Goal: Task Accomplishment & Management: Use online tool/utility

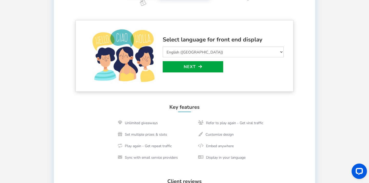
scroll to position [123, 0]
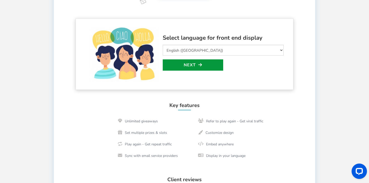
click at [186, 67] on link "Next" at bounding box center [193, 64] width 60 height 11
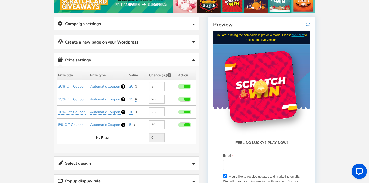
scroll to position [77, 0]
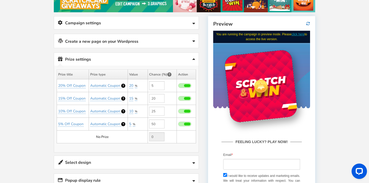
click at [185, 86] on span at bounding box center [187, 85] width 6 height 3
click at [178, 86] on input "checkbox" at bounding box center [178, 85] width 0 height 3
type input "0"
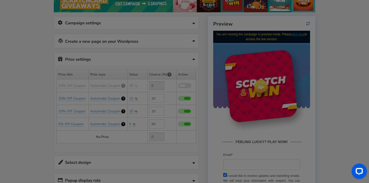
type input "5"
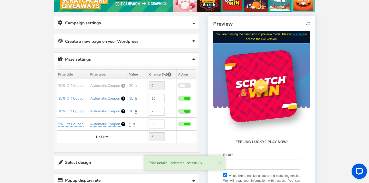
click at [185, 98] on span at bounding box center [187, 98] width 6 height 3
click at [178, 98] on input "checkbox" at bounding box center [178, 98] width 0 height 3
type input "0"
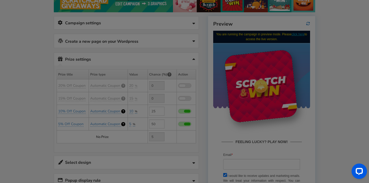
type input "25"
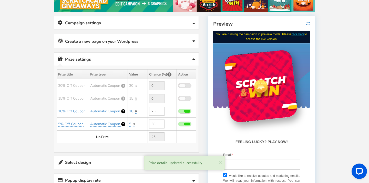
click at [187, 112] on span at bounding box center [184, 111] width 13 height 5
click at [178, 112] on input "checkbox" at bounding box center [178, 111] width 0 height 3
type input "0"
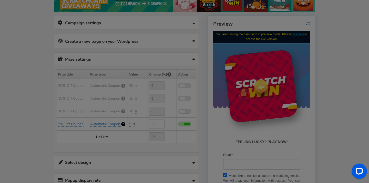
type input "50"
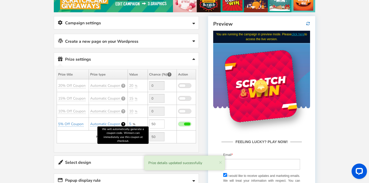
click at [122, 124] on icon at bounding box center [123, 124] width 4 height 4
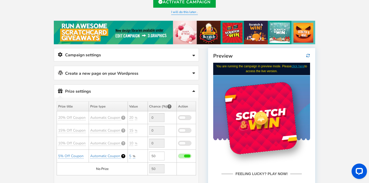
scroll to position [45, 0]
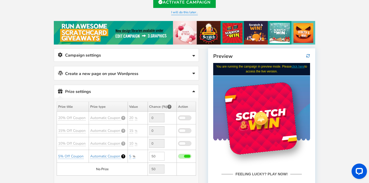
click at [194, 72] on icon at bounding box center [193, 74] width 3 height 4
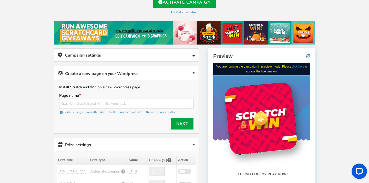
click at [194, 72] on icon at bounding box center [193, 74] width 3 height 4
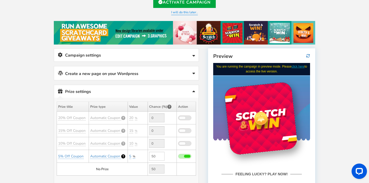
click at [194, 56] on icon at bounding box center [193, 56] width 3 height 4
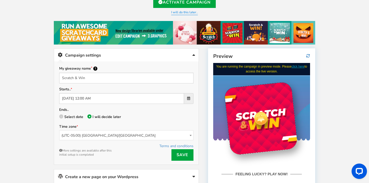
click at [192, 135] on span at bounding box center [190, 135] width 5 height 9
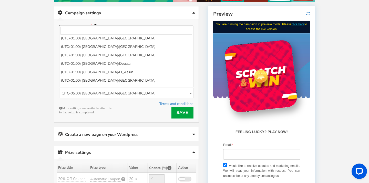
scroll to position [1628, 0]
select select "[GEOGRAPHIC_DATA]/[GEOGRAPHIC_DATA]"
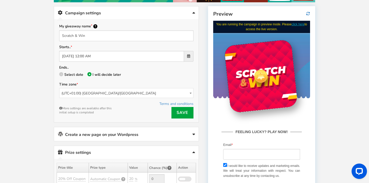
click at [176, 118] on div "My giveaway name Scratch & Win Starts.. [DATE] 12:00 AM Ends.. Select date I wi…" at bounding box center [126, 70] width 144 height 103
click at [180, 112] on link "Save" at bounding box center [182, 113] width 22 height 12
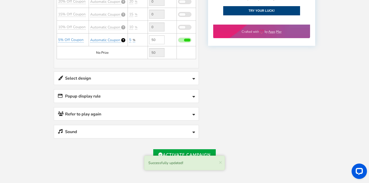
scroll to position [265, 0]
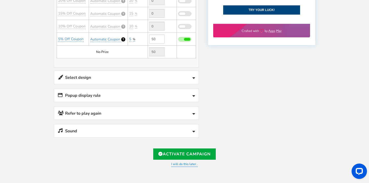
click at [195, 77] on icon at bounding box center [193, 78] width 3 height 4
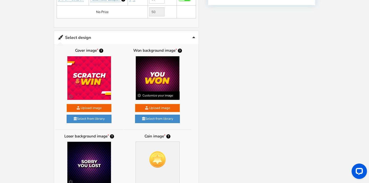
scroll to position [306, 0]
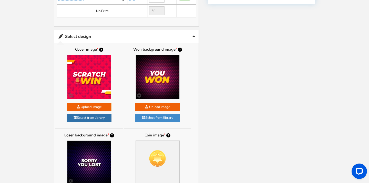
click at [99, 114] on link "Select from library" at bounding box center [89, 118] width 45 height 8
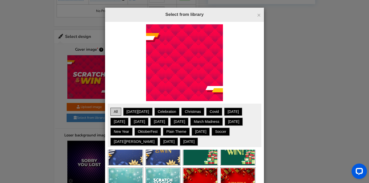
scroll to position [84, 0]
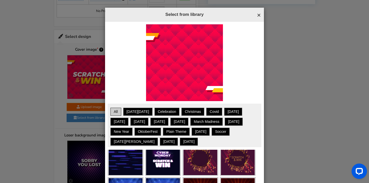
click at [257, 17] on span "×" at bounding box center [259, 15] width 4 height 8
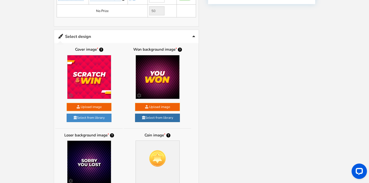
click at [162, 114] on link "Select from library" at bounding box center [157, 118] width 45 height 8
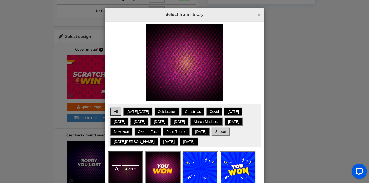
scroll to position [0, 0]
click at [259, 14] on span "×" at bounding box center [259, 15] width 4 height 8
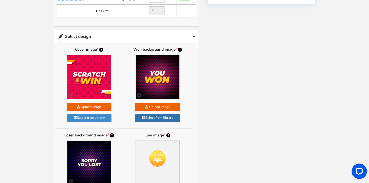
click at [159, 114] on link "Select from library" at bounding box center [157, 118] width 45 height 8
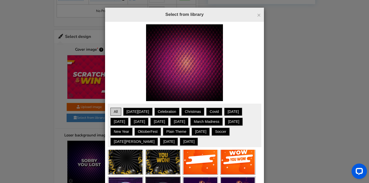
scroll to position [31, 0]
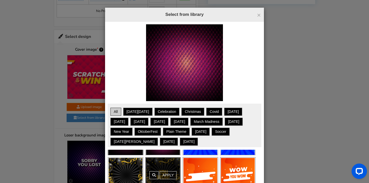
click at [169, 158] on div "Apply" at bounding box center [162, 175] width 35 height 34
click at [170, 171] on link "Apply" at bounding box center [168, 175] width 17 height 8
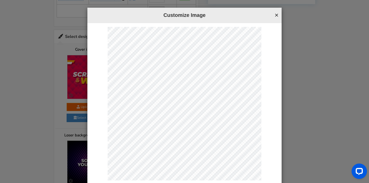
click at [276, 17] on button "×" at bounding box center [277, 15] width 4 height 7
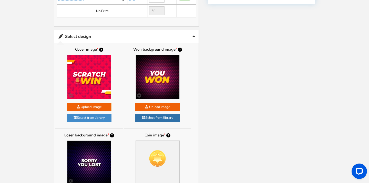
click at [155, 114] on link "Select from library" at bounding box center [157, 118] width 45 height 8
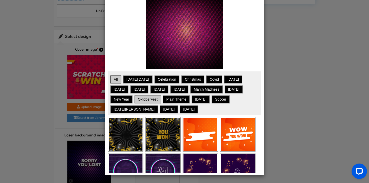
scroll to position [32, 0]
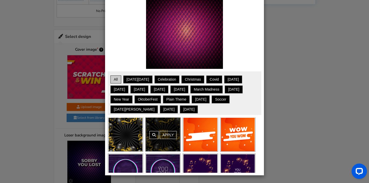
click at [169, 138] on link "Apply" at bounding box center [168, 135] width 17 height 8
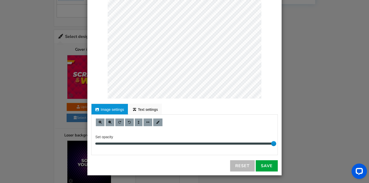
scroll to position [82, 0]
click at [271, 168] on link "Save" at bounding box center [267, 166] width 22 height 11
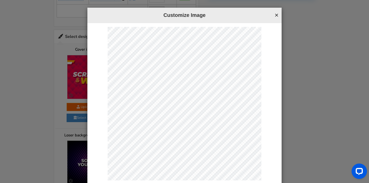
scroll to position [0, 0]
click at [276, 15] on button "×" at bounding box center [277, 15] width 4 height 7
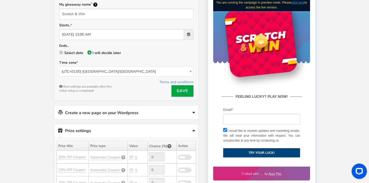
scroll to position [112, 0]
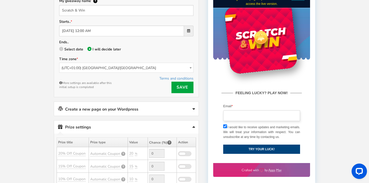
click at [234, 114] on input "email" at bounding box center [261, 115] width 77 height 11
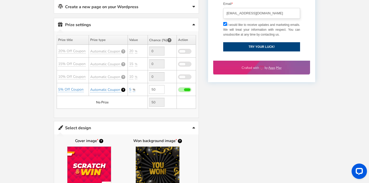
scroll to position [215, 0]
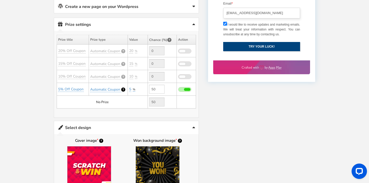
type input "[EMAIL_ADDRESS][DOMAIN_NAME]"
click at [233, 45] on button "TRY YOUR LUCK!" at bounding box center [261, 46] width 77 height 9
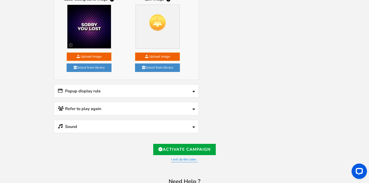
scroll to position [443, 0]
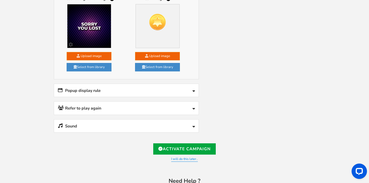
click at [192, 89] on icon at bounding box center [193, 91] width 3 height 4
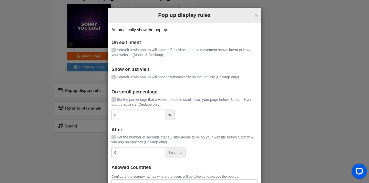
click at [114, 98] on icon at bounding box center [114, 99] width 4 height 4
click at [106, 98] on input "Set the percentage that a visitor needs to scroll down your page before Scratch…" at bounding box center [106, 99] width 0 height 3
click at [114, 48] on icon at bounding box center [114, 50] width 4 height 4
click at [106, 49] on input "Scratch & win pop up will appear if a visitor's mouse movement shows intent to …" at bounding box center [106, 50] width 0 height 3
click at [114, 76] on icon at bounding box center [114, 77] width 4 height 4
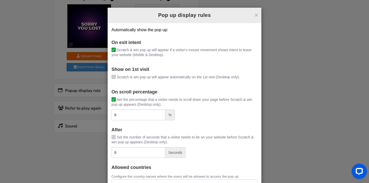
click at [106, 76] on input "Scratch & win pop up will appear automatically on the 1st visit (Desktop only)." at bounding box center [106, 77] width 0 height 3
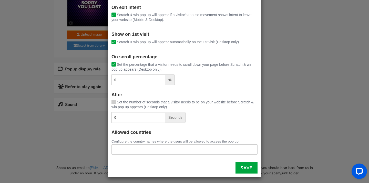
scroll to position [464, 0]
click at [247, 166] on link "Save" at bounding box center [246, 167] width 22 height 11
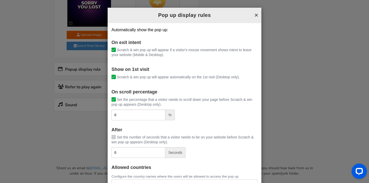
scroll to position [0, 0]
click at [255, 15] on button "×" at bounding box center [256, 15] width 4 height 7
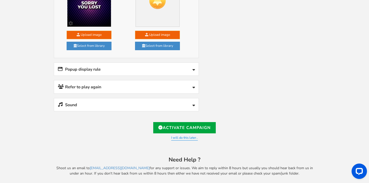
click at [192, 104] on icon at bounding box center [193, 106] width 3 height 4
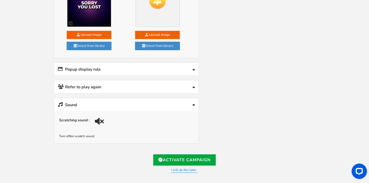
click at [100, 120] on div at bounding box center [100, 123] width 7 height 7
click at [100, 119] on div at bounding box center [99, 122] width 10 height 10
click at [194, 104] on icon at bounding box center [193, 106] width 3 height 4
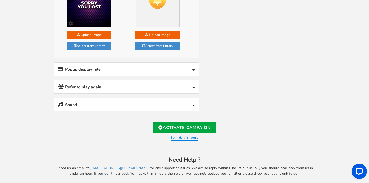
click at [194, 104] on icon at bounding box center [193, 106] width 3 height 4
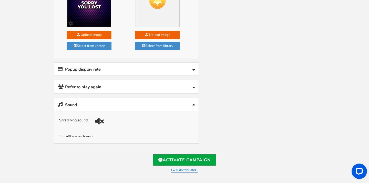
click at [192, 85] on link "Refer to play again" at bounding box center [126, 86] width 144 height 13
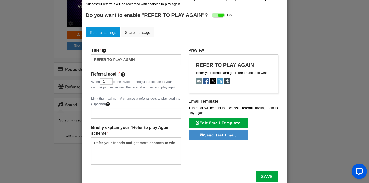
scroll to position [34, 0]
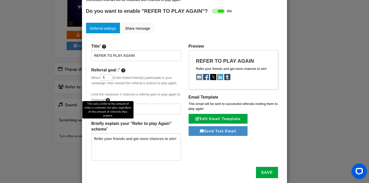
click at [108, 98] on icon at bounding box center [108, 100] width 4 height 4
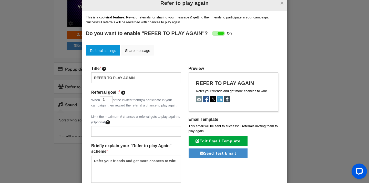
scroll to position [5, 0]
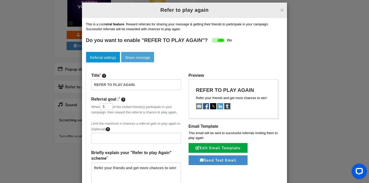
click at [145, 56] on link "Share message" at bounding box center [137, 57] width 33 height 11
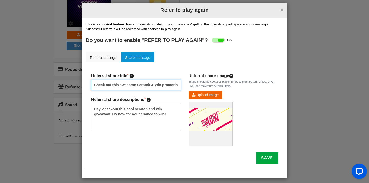
click at [159, 85] on input "Check out this awesome Scratch & Win promotion!" at bounding box center [136, 85] width 90 height 11
type input "Check out this awesome Scratch & Win promotion from Bejaid Empire!"
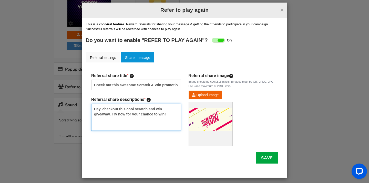
click at [110, 114] on textarea "Hey, checkout this cool scratch and win giveaway. Try now for your chance to wi…" at bounding box center [136, 117] width 90 height 27
type textarea "Hey, checkout this cool scratch and win giveaway from Bejaid Empire. Try now fo…"
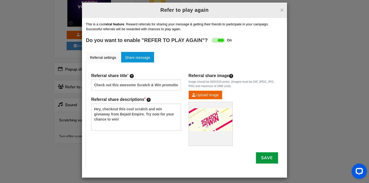
click at [266, 158] on link "Save" at bounding box center [267, 157] width 22 height 11
click at [107, 57] on link "Referral settings" at bounding box center [103, 57] width 34 height 11
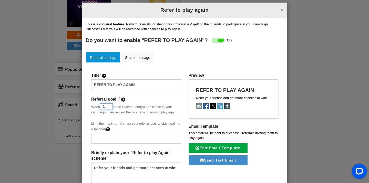
click at [109, 105] on input "1" at bounding box center [106, 106] width 13 height 6
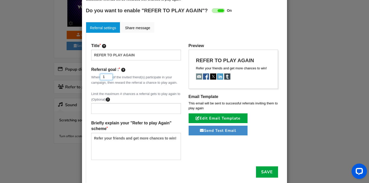
scroll to position [35, 0]
click at [268, 172] on link "Save" at bounding box center [267, 171] width 22 height 11
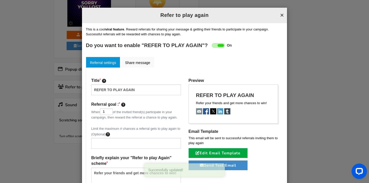
scroll to position [0, 0]
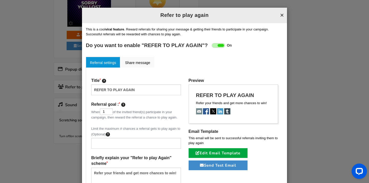
click at [281, 17] on button "×" at bounding box center [282, 15] width 4 height 7
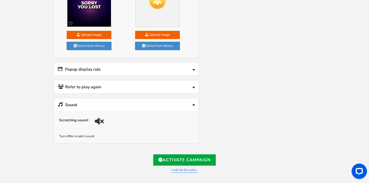
click at [193, 68] on icon at bounding box center [193, 70] width 3 height 4
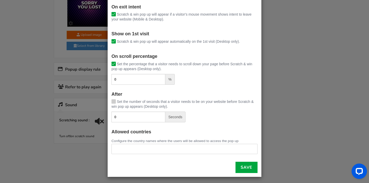
scroll to position [35, 0]
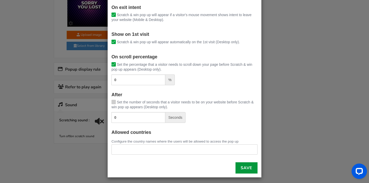
click at [247, 171] on link "Save" at bounding box center [246, 167] width 22 height 11
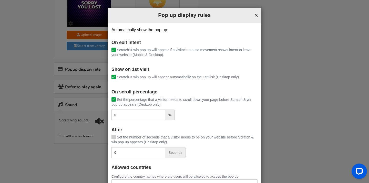
scroll to position [0, 0]
click at [255, 14] on button "×" at bounding box center [256, 15] width 4 height 7
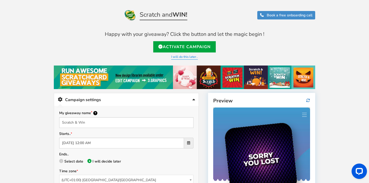
click at [304, 115] on link at bounding box center [303, 114] width 9 height 9
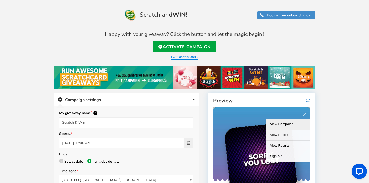
click at [287, 123] on link "View Campaign" at bounding box center [288, 124] width 44 height 11
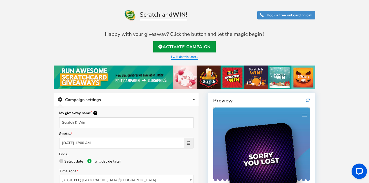
click at [205, 48] on link "Activate Campaign" at bounding box center [184, 46] width 62 height 11
type input "[URL][DOMAIN_NAME]"
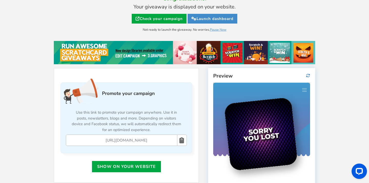
scroll to position [63, 0]
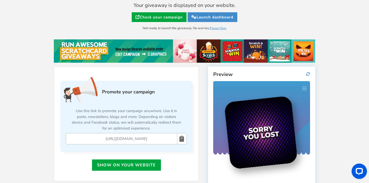
click at [183, 138] on icon at bounding box center [181, 138] width 5 height 11
copy div "Launch dashboard"
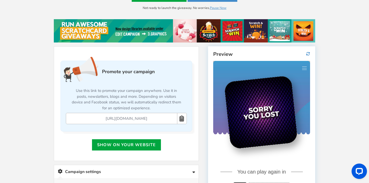
scroll to position [92, 0]
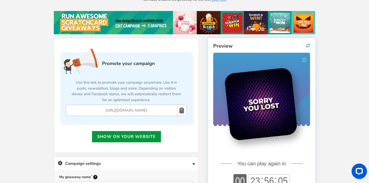
click at [148, 134] on link "Show on your website" at bounding box center [126, 136] width 69 height 11
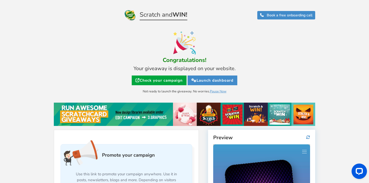
scroll to position [0, 0]
click at [170, 80] on link "Check your campaign" at bounding box center [159, 81] width 55 height 10
